Goal: Information Seeking & Learning: Learn about a topic

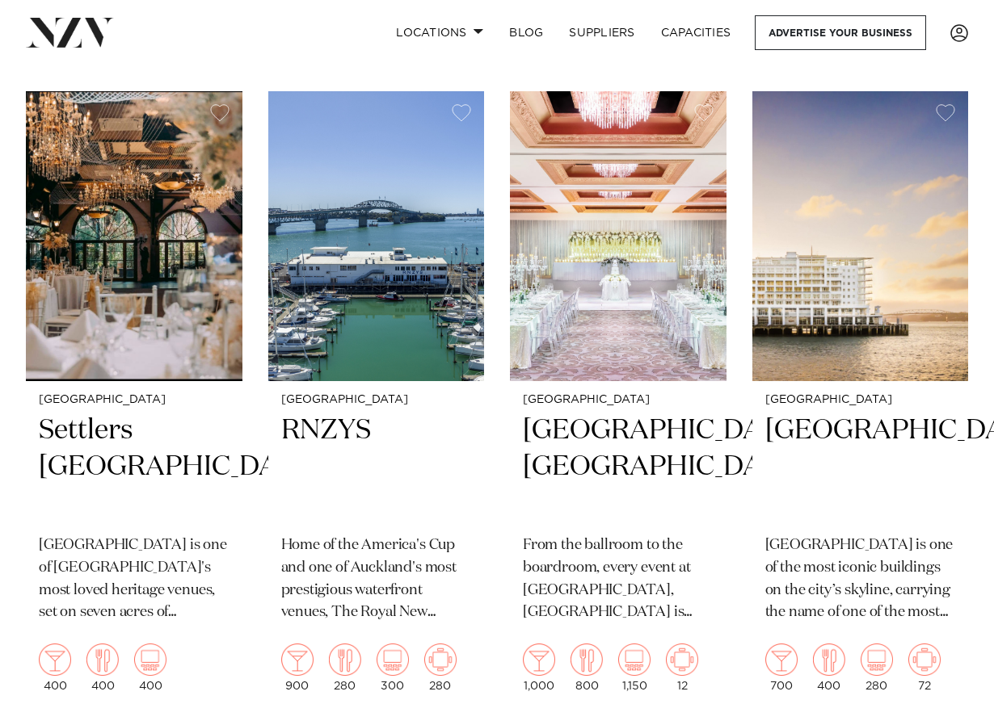
scroll to position [3877, 0]
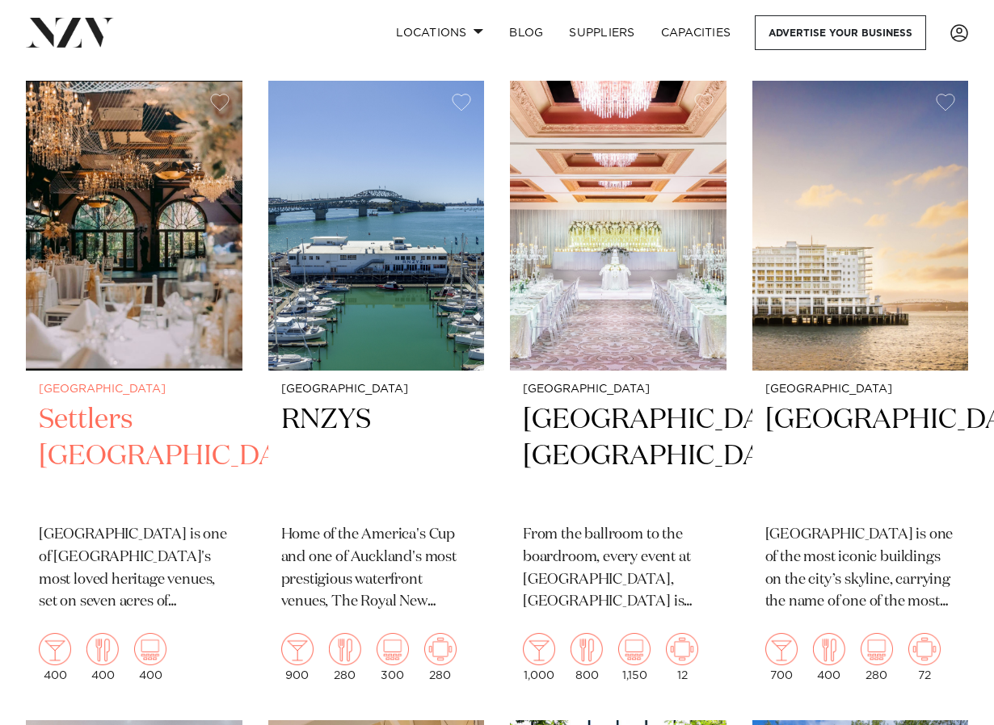
click at [103, 419] on h2 "Settlers [GEOGRAPHIC_DATA]" at bounding box center [134, 456] width 191 height 109
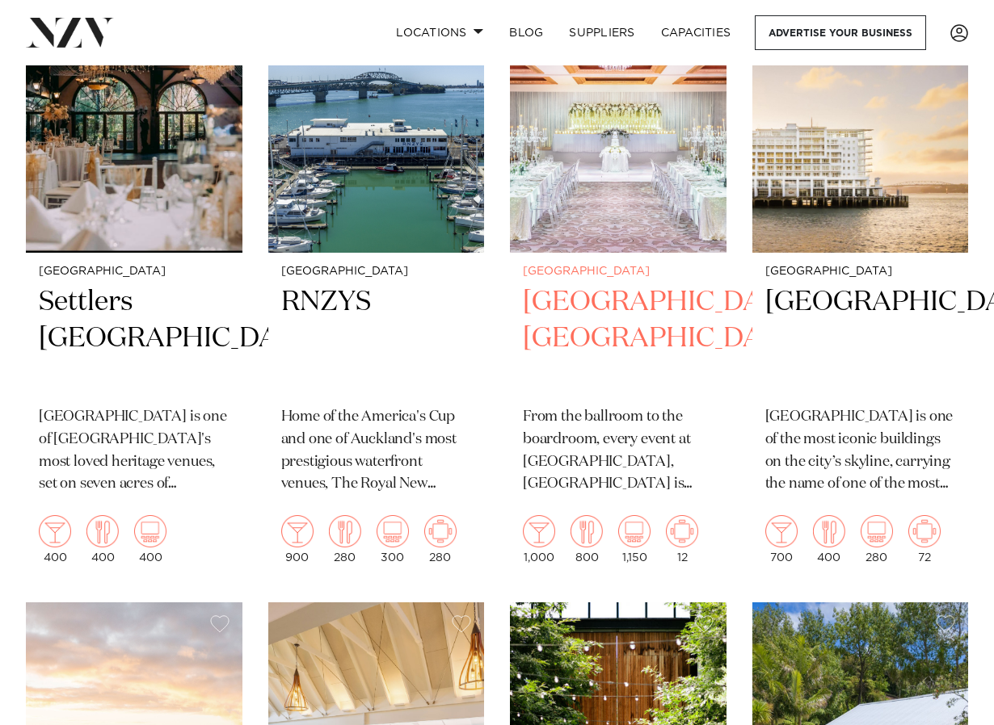
scroll to position [4018, 0]
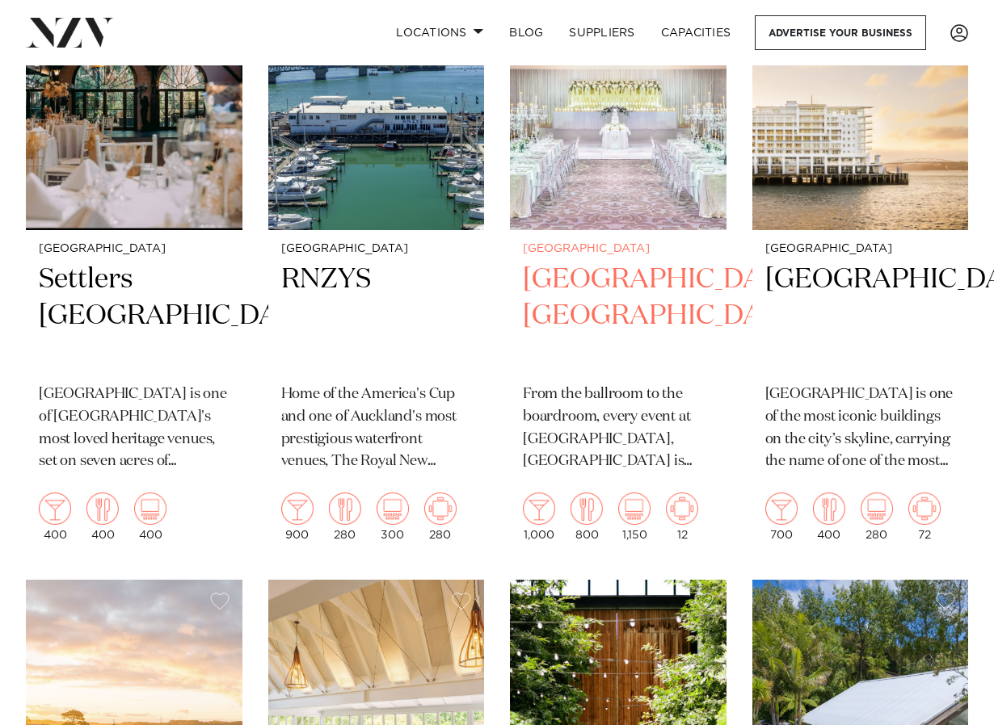
click at [558, 278] on h2 "[GEOGRAPHIC_DATA], [GEOGRAPHIC_DATA]" at bounding box center [618, 316] width 191 height 109
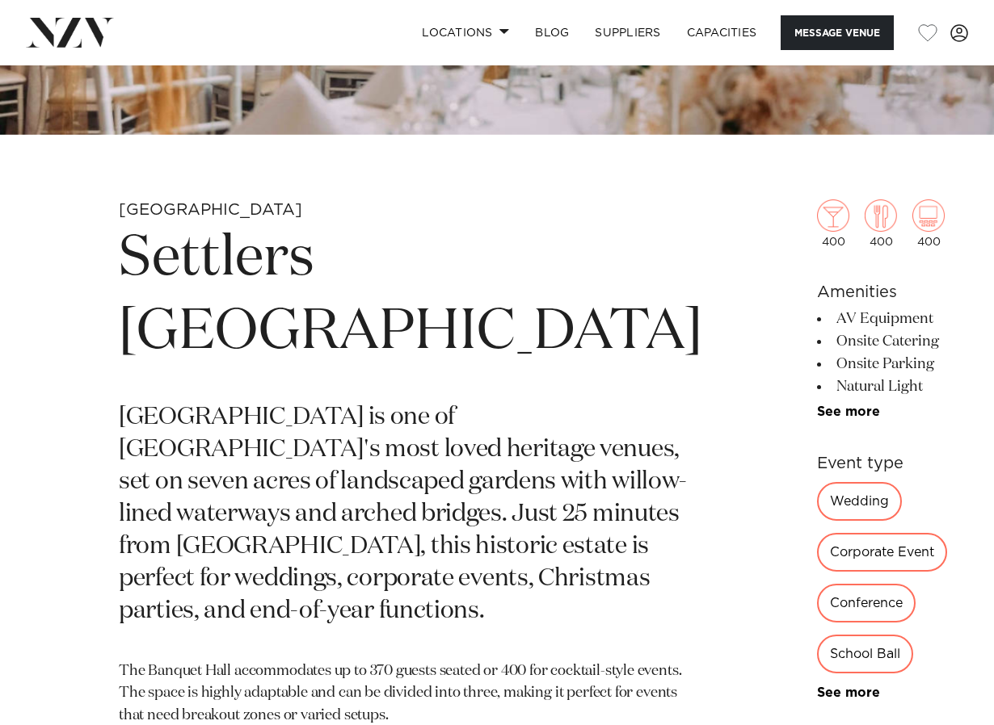
scroll to position [485, 0]
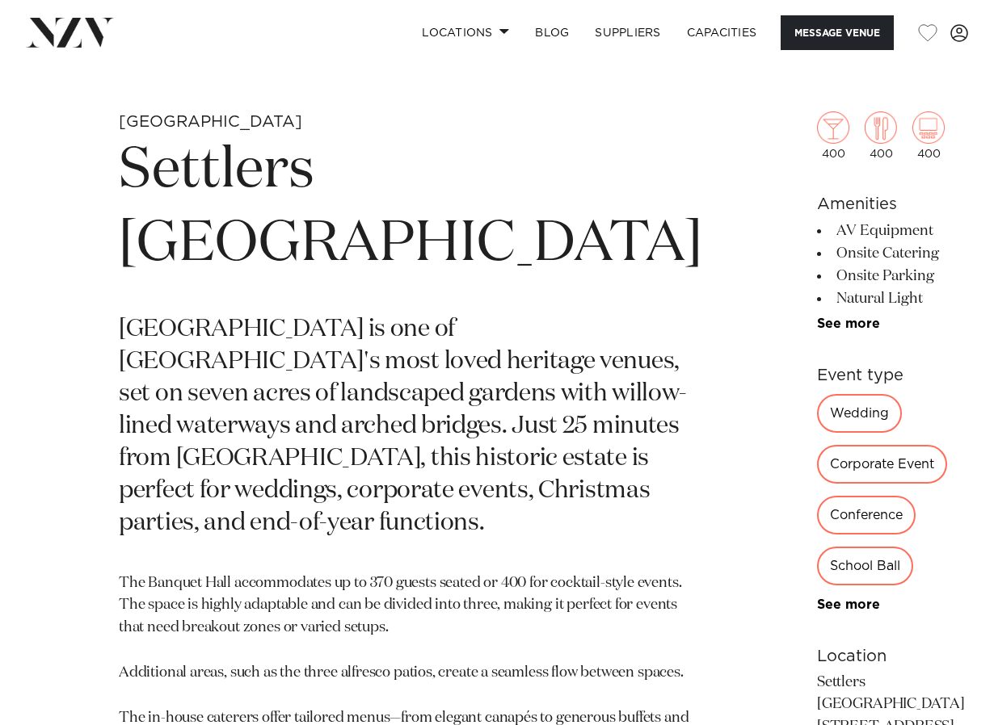
click at [817, 413] on div "Wedding" at bounding box center [859, 413] width 85 height 39
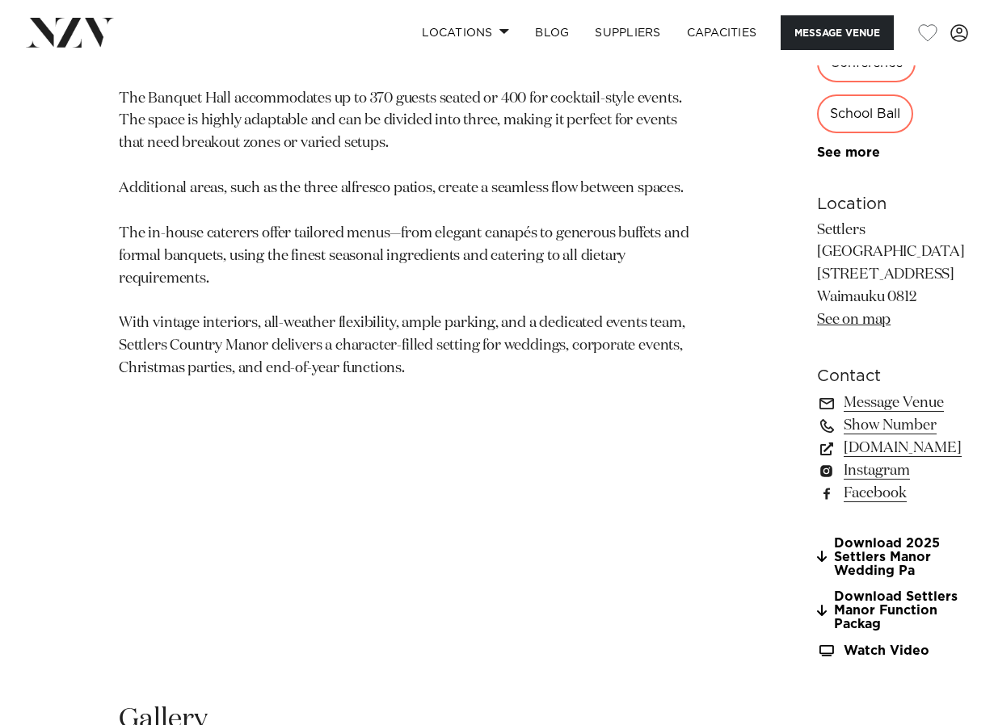
scroll to position [1050, 0]
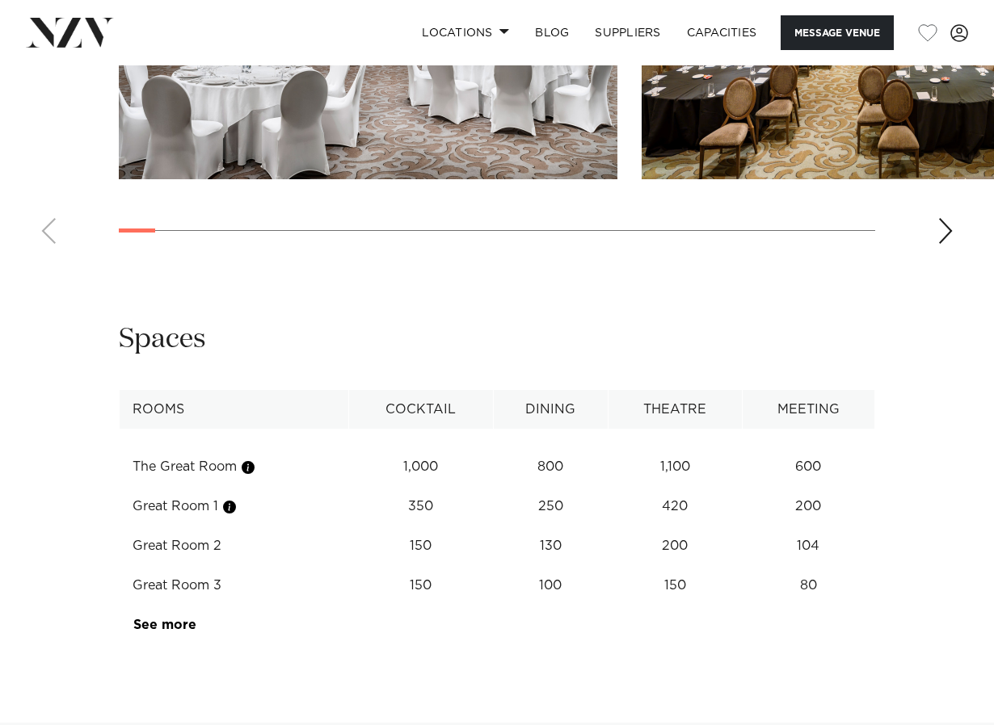
scroll to position [1858, 0]
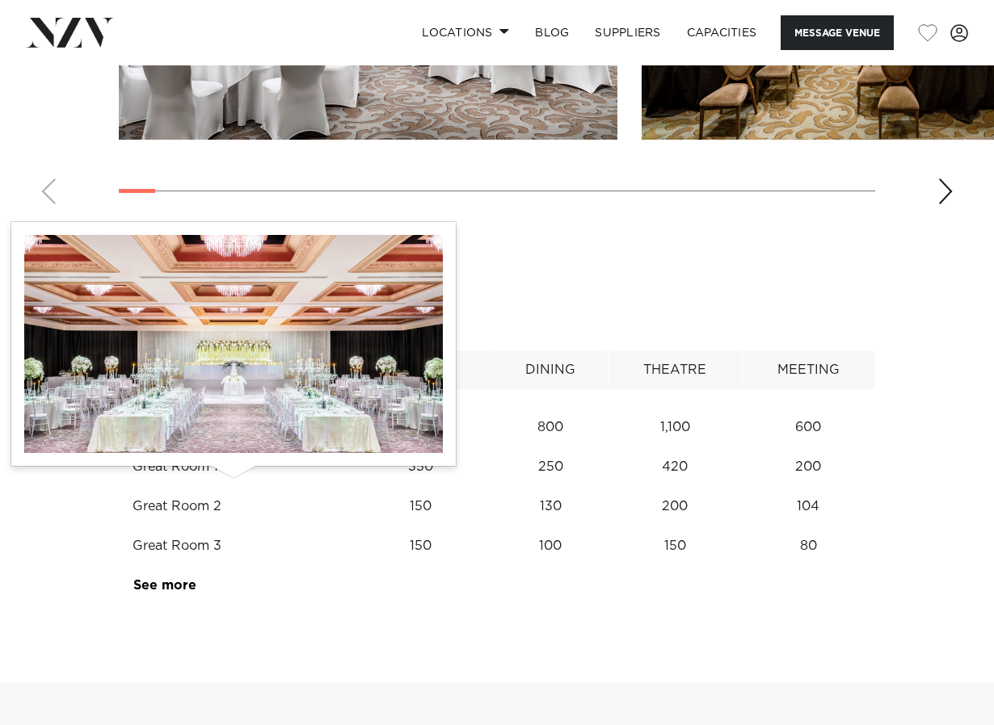
click at [235, 476] on button "button" at bounding box center [229, 468] width 16 height 16
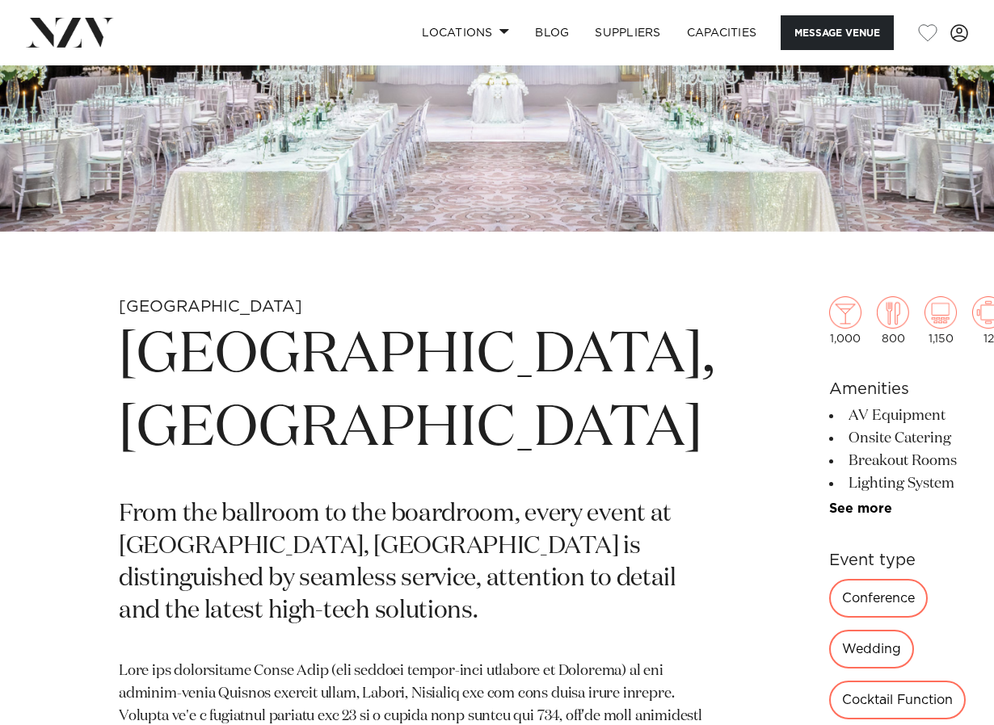
scroll to position [323, 0]
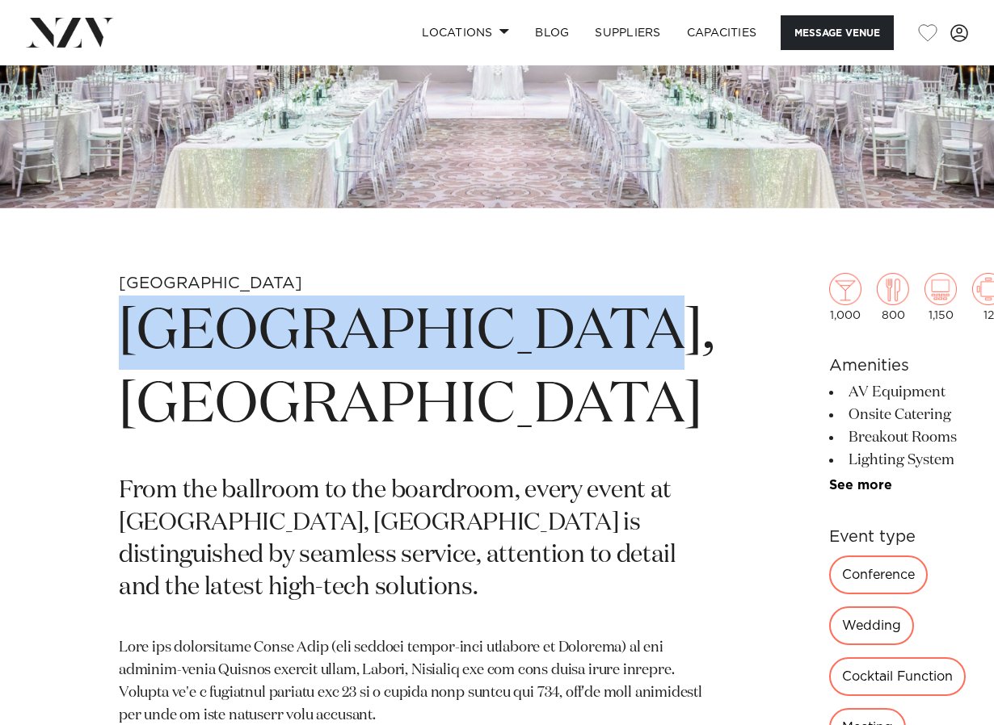
drag, startPoint x: 120, startPoint y: 321, endPoint x: 366, endPoint y: 396, distance: 257.3
click at [366, 396] on h1 "[GEOGRAPHIC_DATA], [GEOGRAPHIC_DATA]" at bounding box center [416, 370] width 595 height 149
copy h1 "[GEOGRAPHIC_DATA], [GEOGRAPHIC_DATA]"
